Goal: Navigation & Orientation: Go to known website

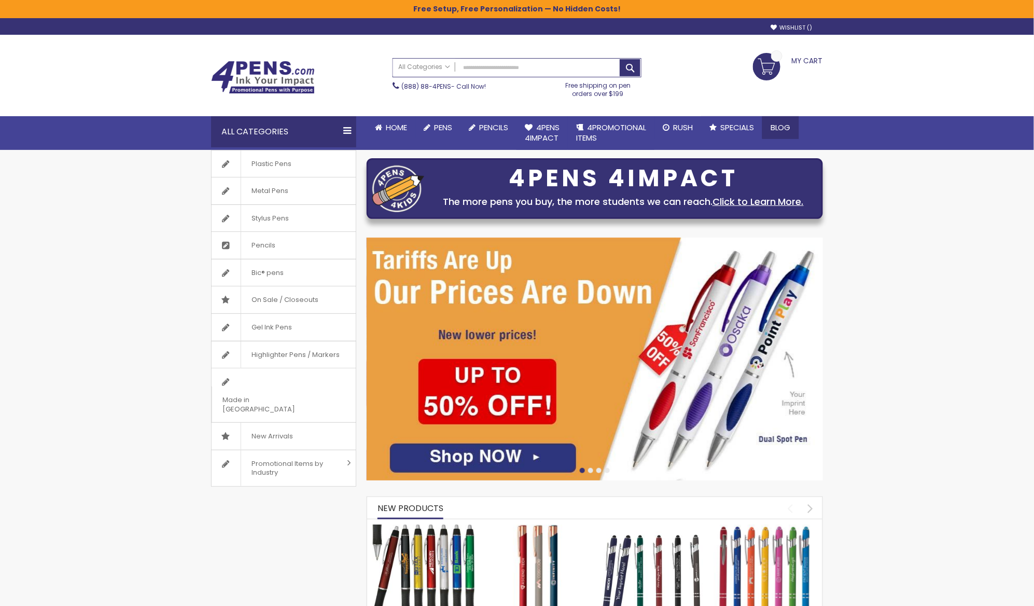
click at [780, 124] on span "Blog" at bounding box center [780, 127] width 20 height 11
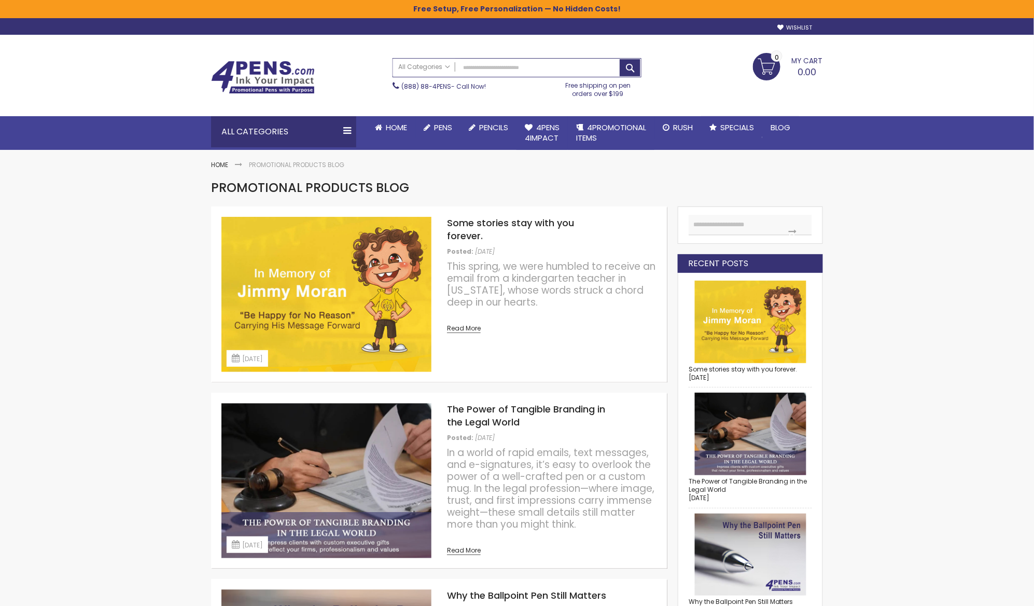
click at [344, 286] on img at bounding box center [326, 294] width 210 height 155
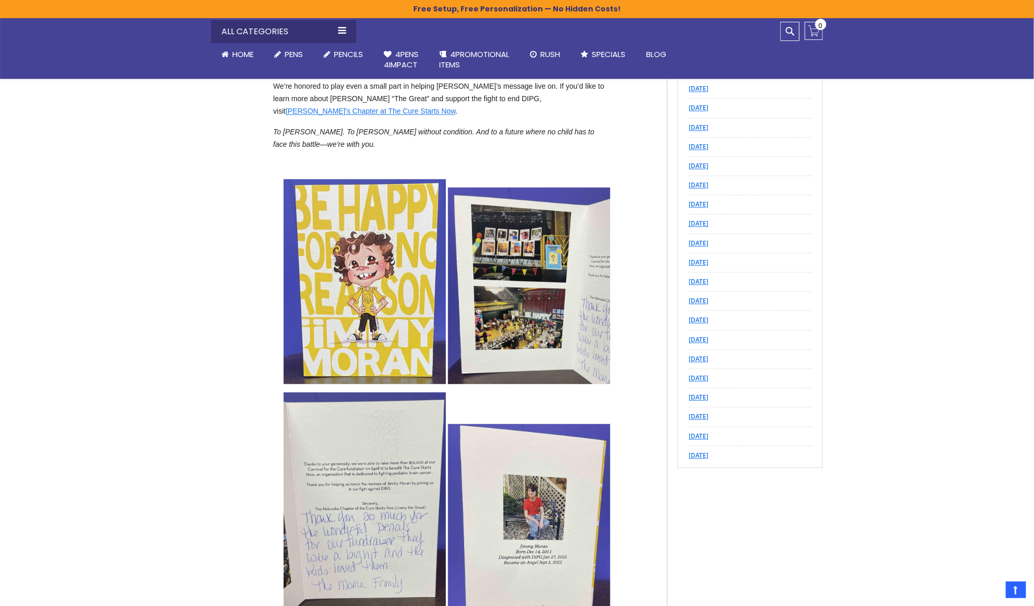
scroll to position [842, 0]
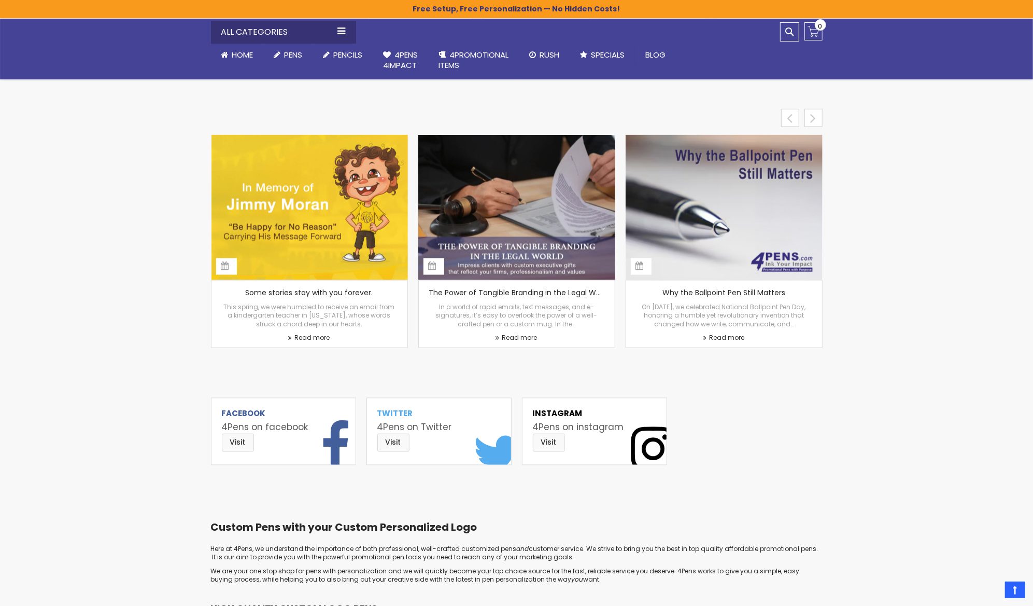
scroll to position [5015, 0]
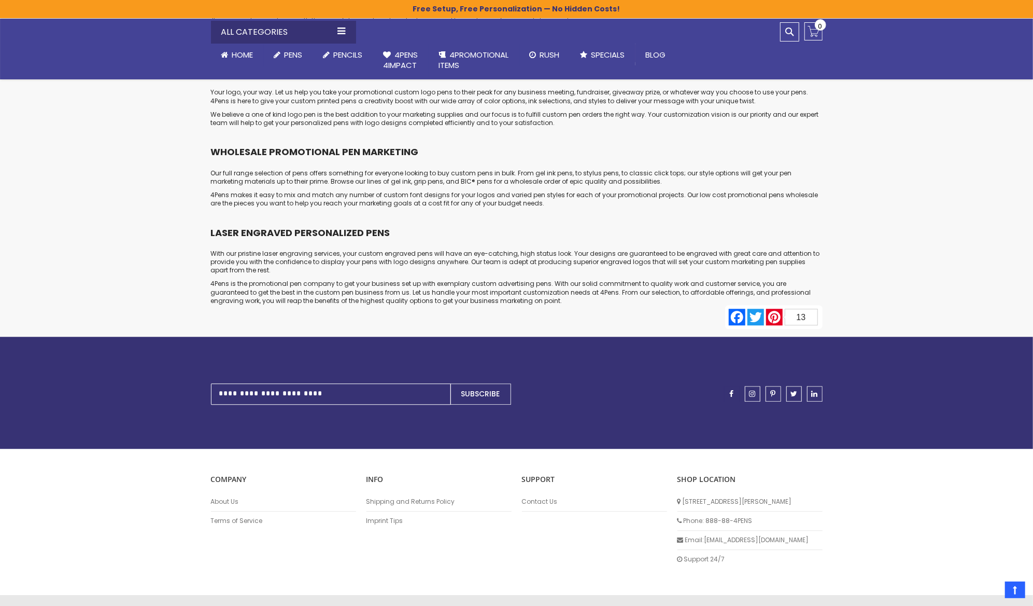
click at [732, 390] on span "facebook" at bounding box center [732, 393] width 4 height 7
click at [756, 386] on link "instagram" at bounding box center [753, 394] width 16 height 16
click at [815, 390] on span "linkedin" at bounding box center [815, 393] width 6 height 7
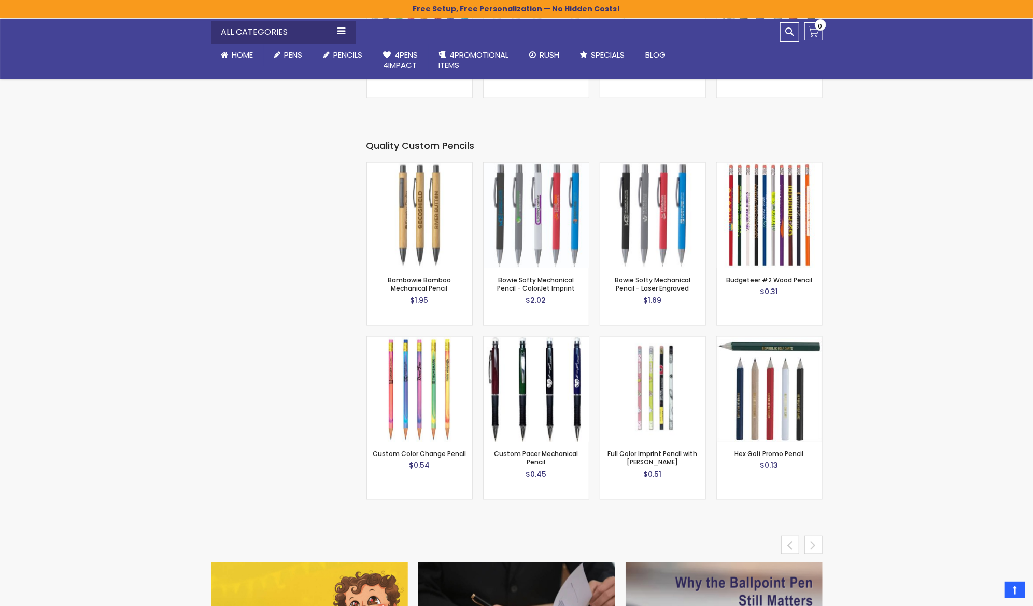
scroll to position [3923, 0]
